Goal: Task Accomplishment & Management: Manage account settings

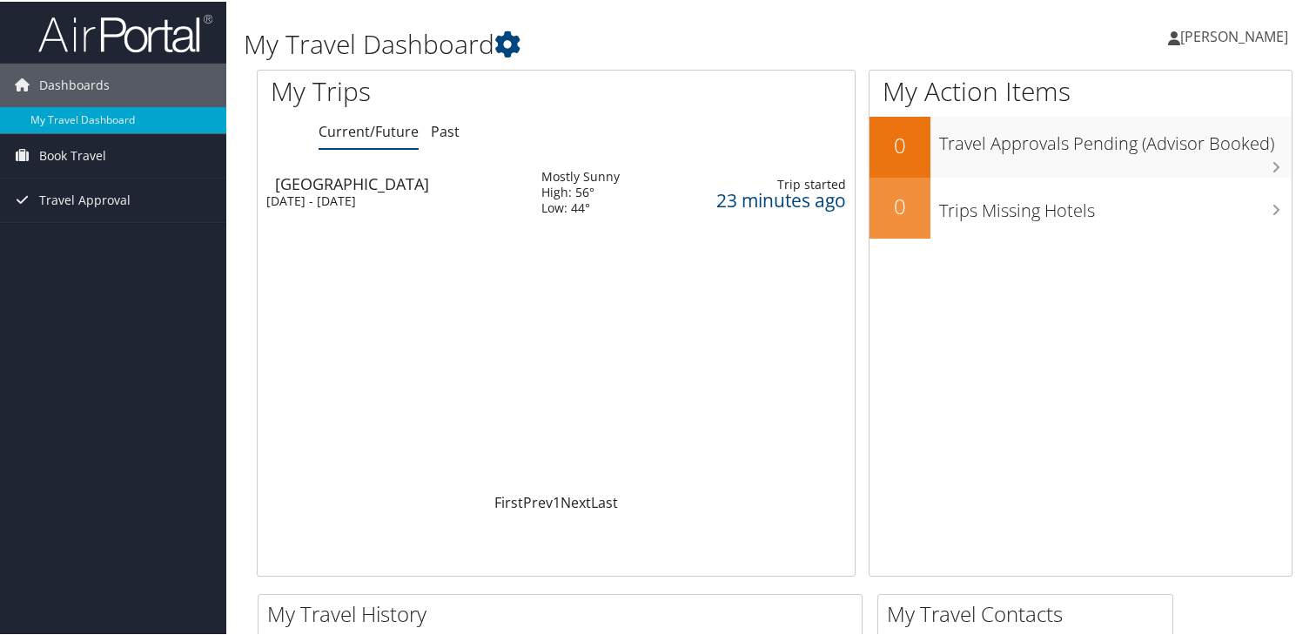
click at [345, 192] on div "[DATE] - [DATE]" at bounding box center [390, 200] width 249 height 16
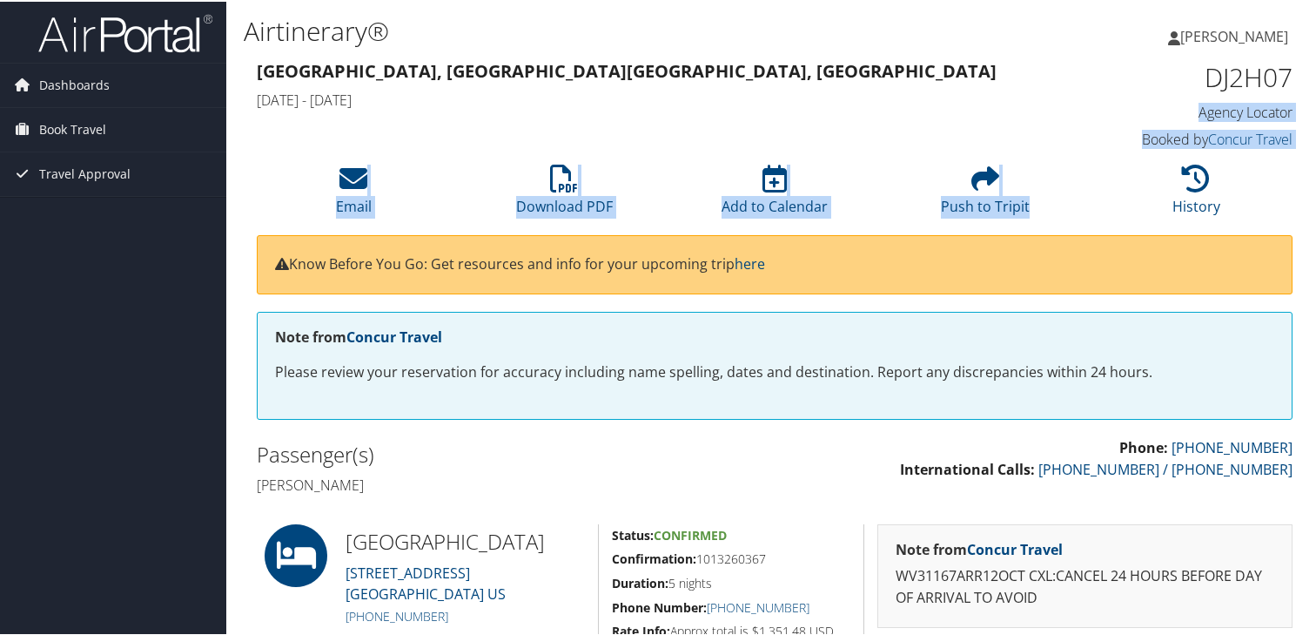
drag, startPoint x: 1314, startPoint y: 90, endPoint x: 1315, endPoint y: 178, distance: 88.8
click at [1315, 178] on div "Airtinerary® Kimberly Hartman Kimberly Hartman My Settings Travel Agency Contac…" at bounding box center [774, 492] width 1097 height 984
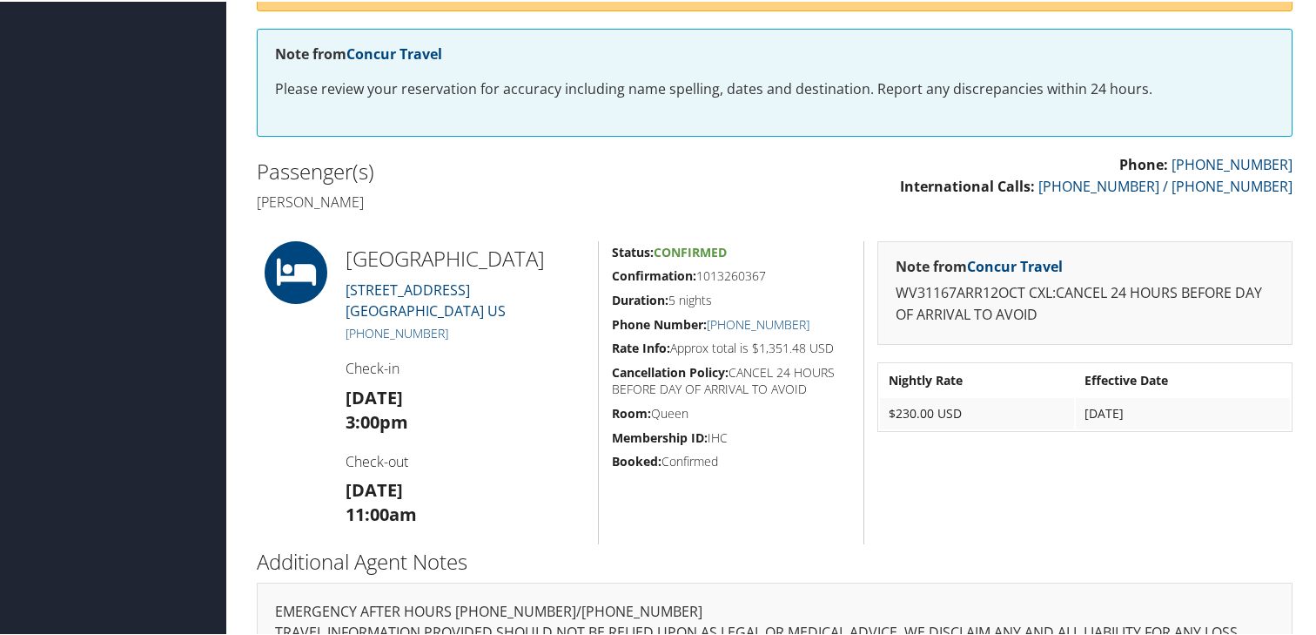
scroll to position [256, 0]
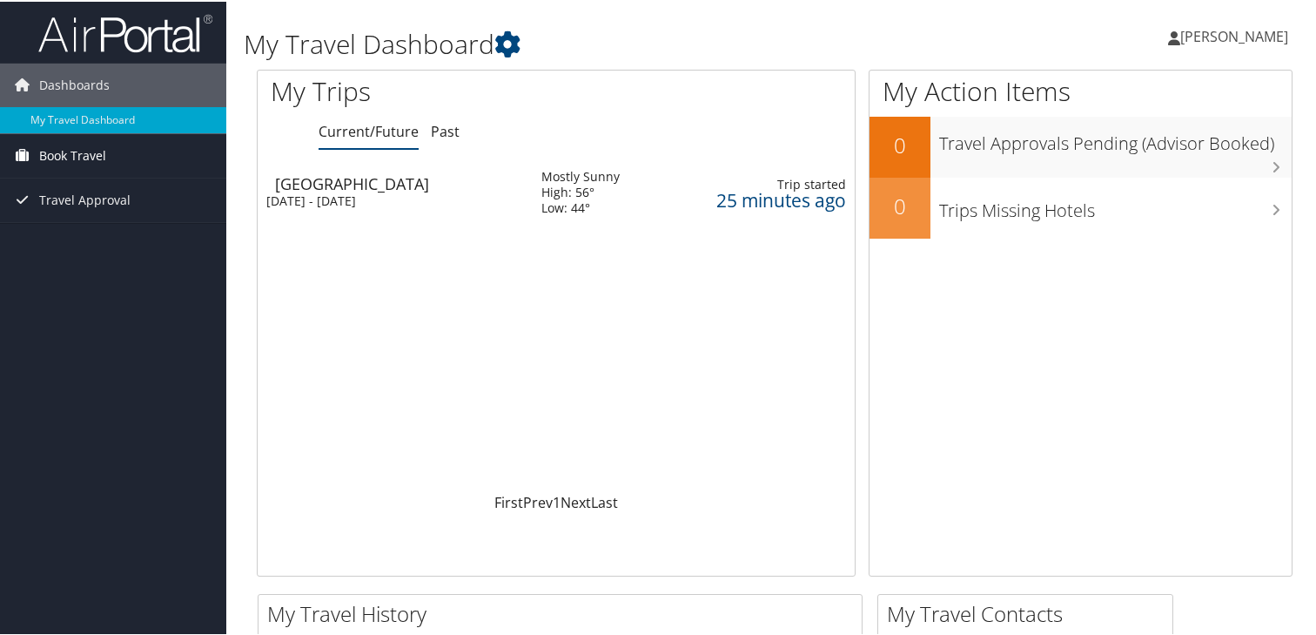
click at [83, 151] on span "Book Travel" at bounding box center [72, 154] width 67 height 44
click at [89, 152] on span "Book Travel" at bounding box center [72, 154] width 67 height 44
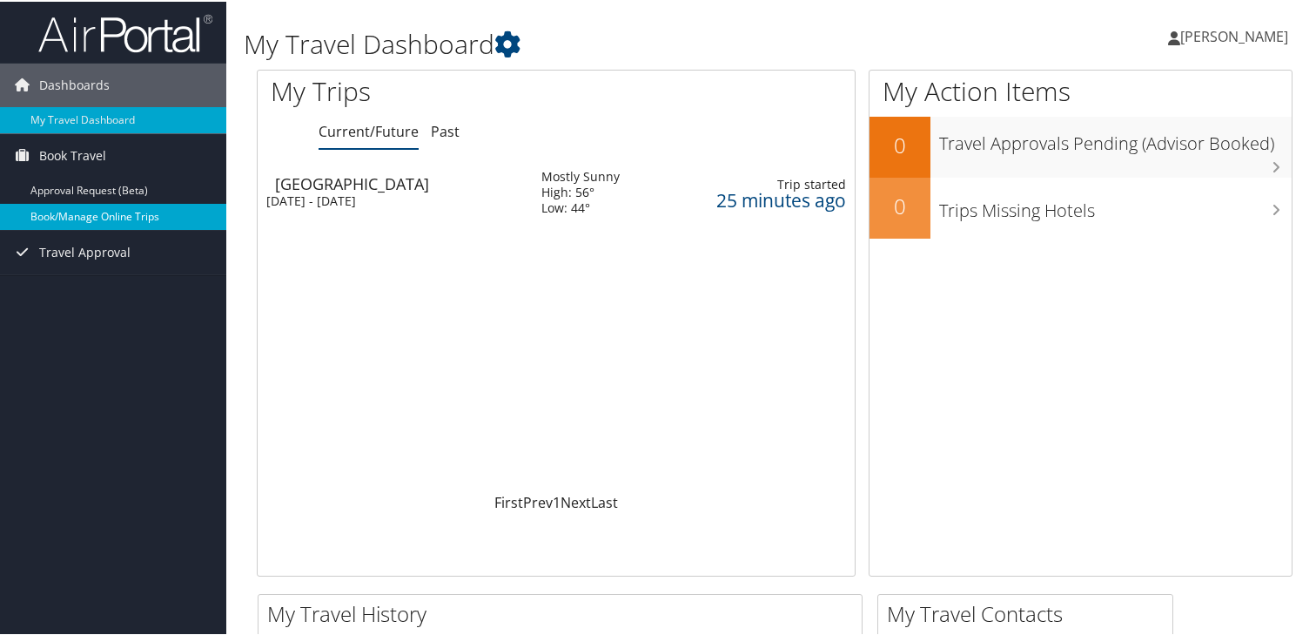
click at [97, 218] on link "Book/Manage Online Trips" at bounding box center [113, 215] width 226 height 26
click at [340, 192] on div "Sun 12 Oct 2025 - Fri 17 Oct 2025" at bounding box center [390, 200] width 249 height 16
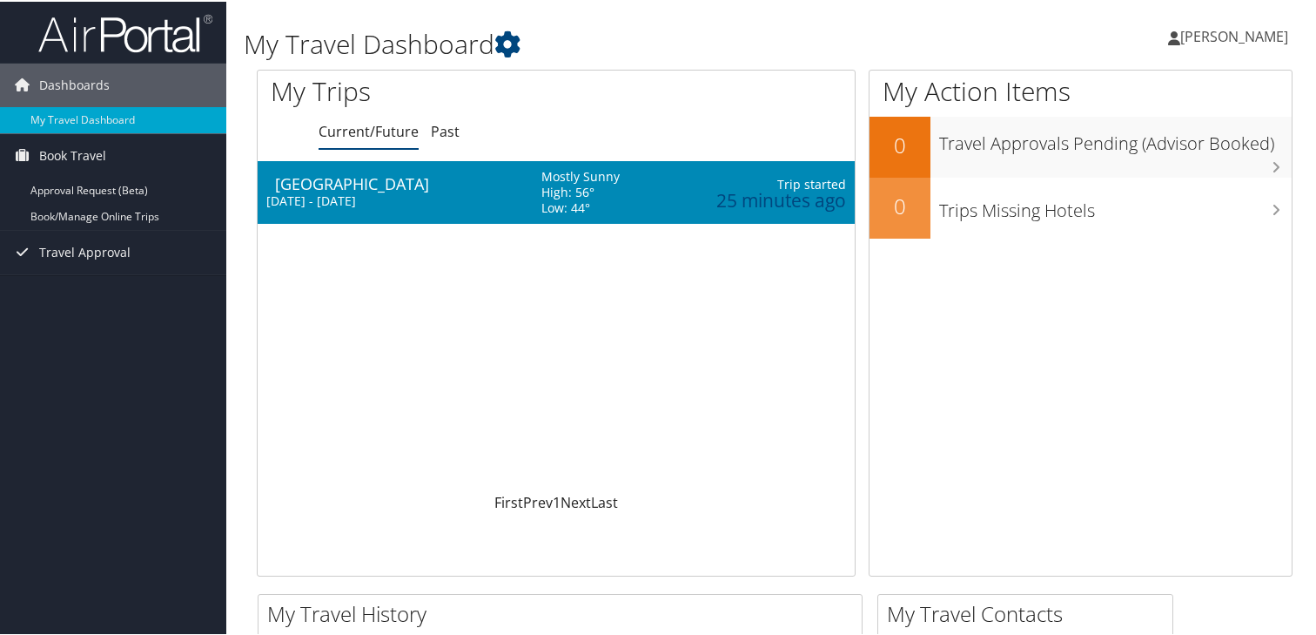
click at [340, 192] on div "Sun 12 Oct 2025 - Fri 17 Oct 2025" at bounding box center [390, 200] width 249 height 16
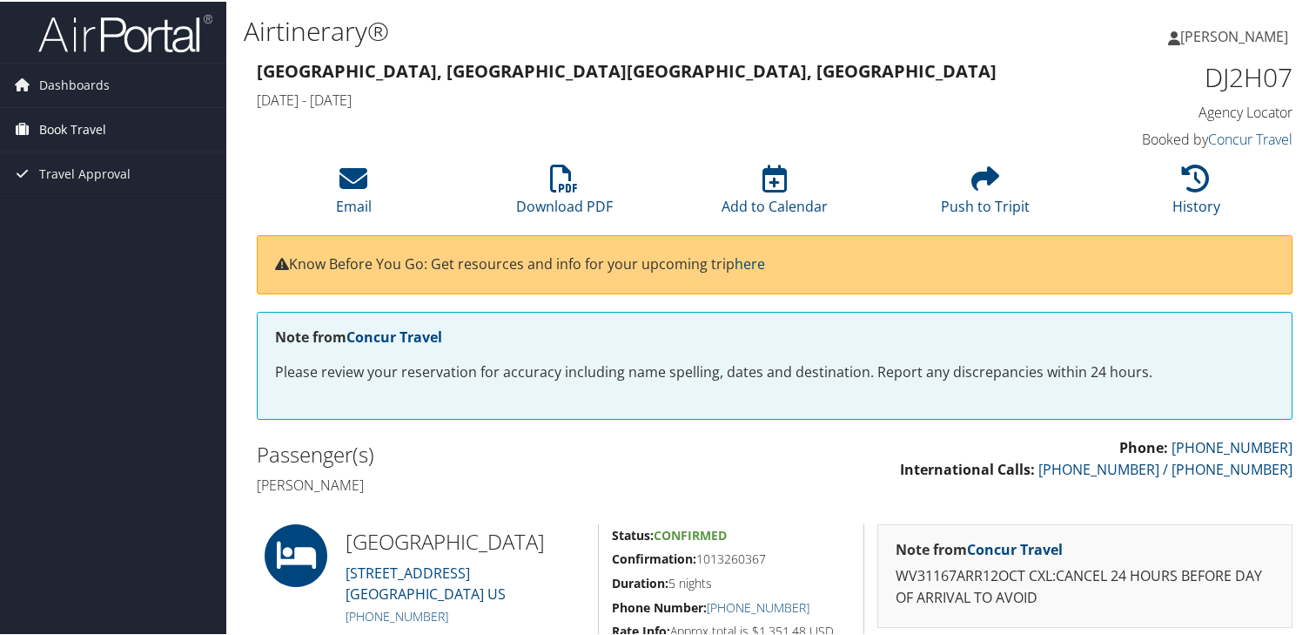
click at [59, 137] on span "Book Travel" at bounding box center [72, 128] width 67 height 44
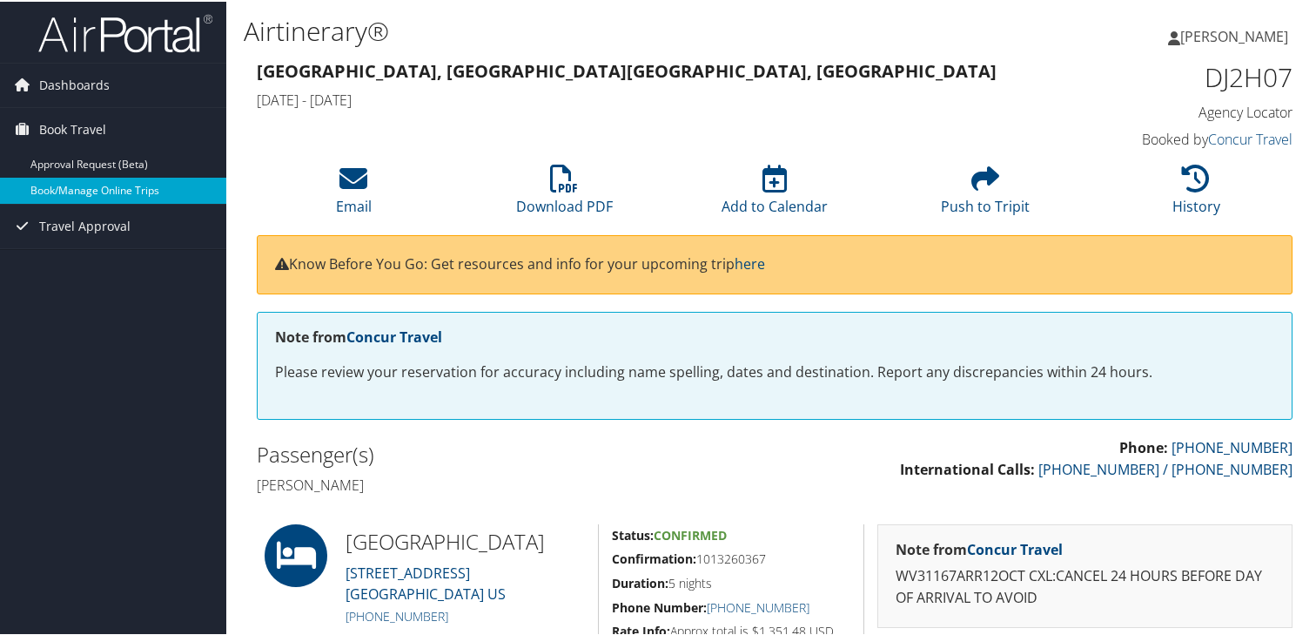
click at [102, 192] on link "Book/Manage Online Trips" at bounding box center [113, 189] width 226 height 26
click at [71, 186] on link "Book/Manage Online Trips" at bounding box center [113, 189] width 226 height 26
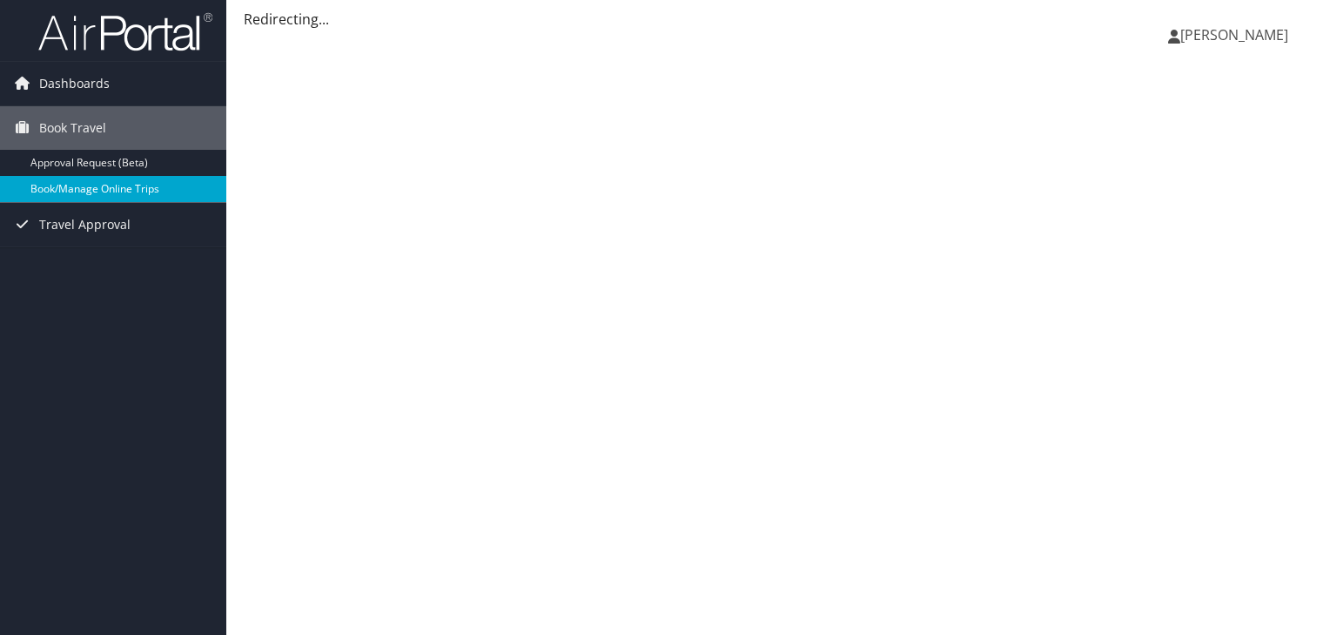
click at [106, 200] on link "Book/Manage Online Trips" at bounding box center [113, 189] width 226 height 26
